Goal: Task Accomplishment & Management: Use online tool/utility

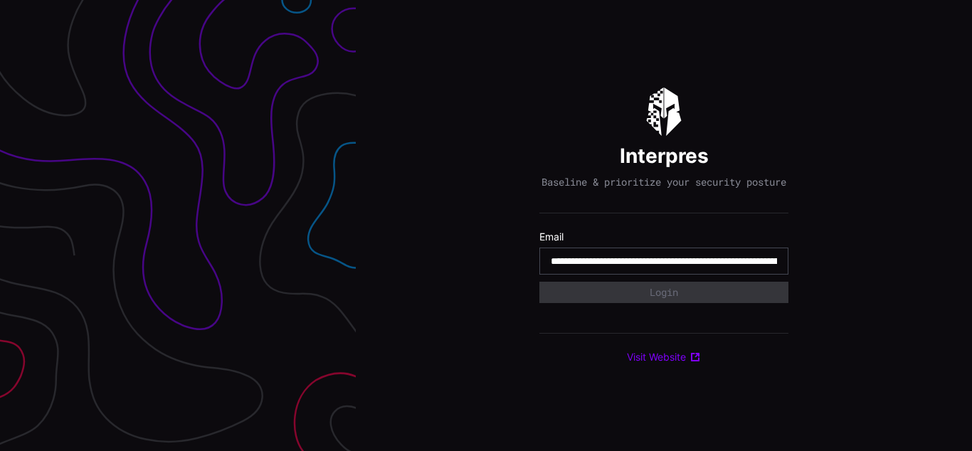
click at [664, 268] on input "**********" at bounding box center [664, 261] width 226 height 13
click at [486, 226] on div "Interpres Baseline & prioritize your security posture Email Login Visit Website" at bounding box center [664, 225] width 616 height 451
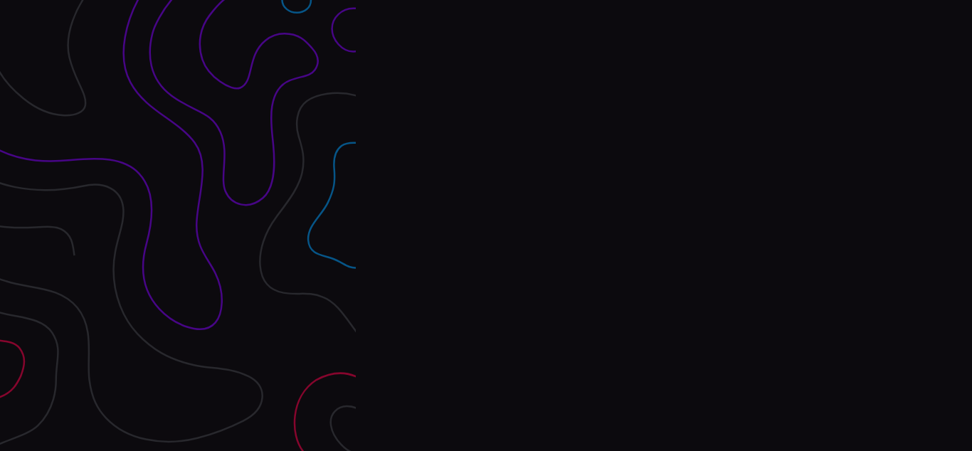
click at [178, 226] on div at bounding box center [178, 225] width 356 height 451
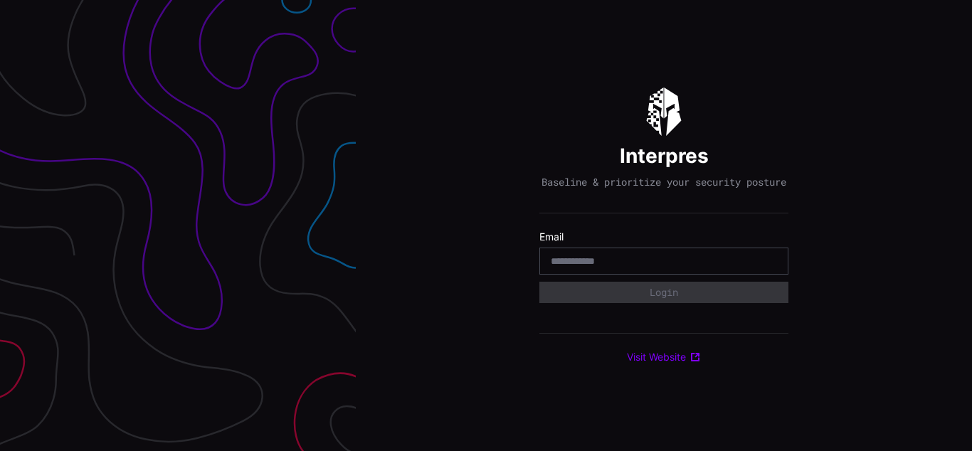
click at [486, 226] on div "Interpres Baseline & prioritize your security posture Email Login Visit Website" at bounding box center [664, 225] width 616 height 451
